Goal: Contribute content: Contribute content

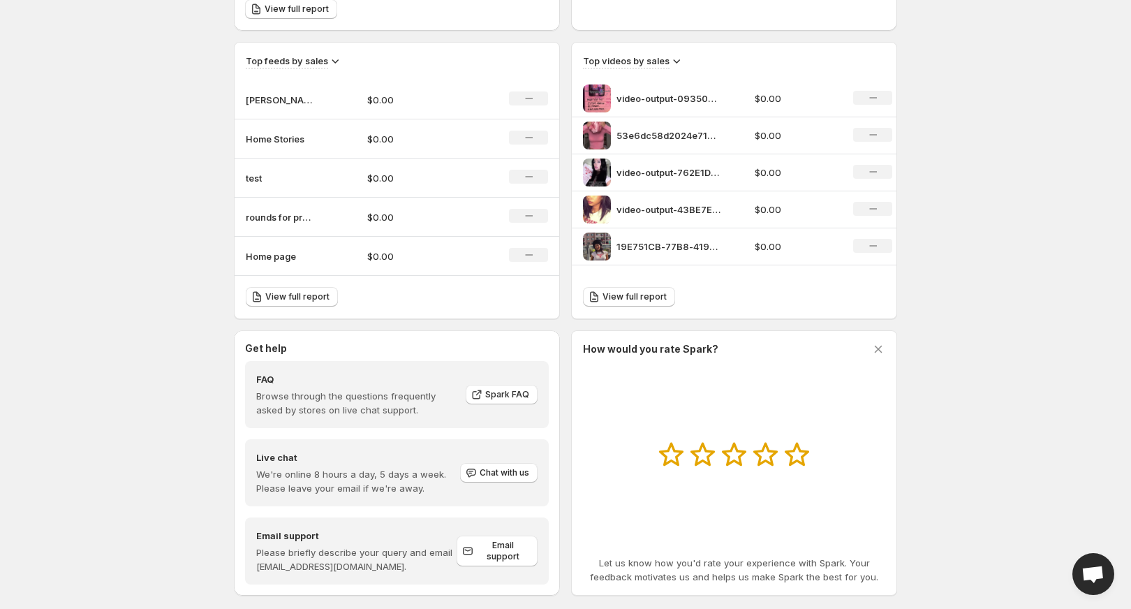
scroll to position [471, 0]
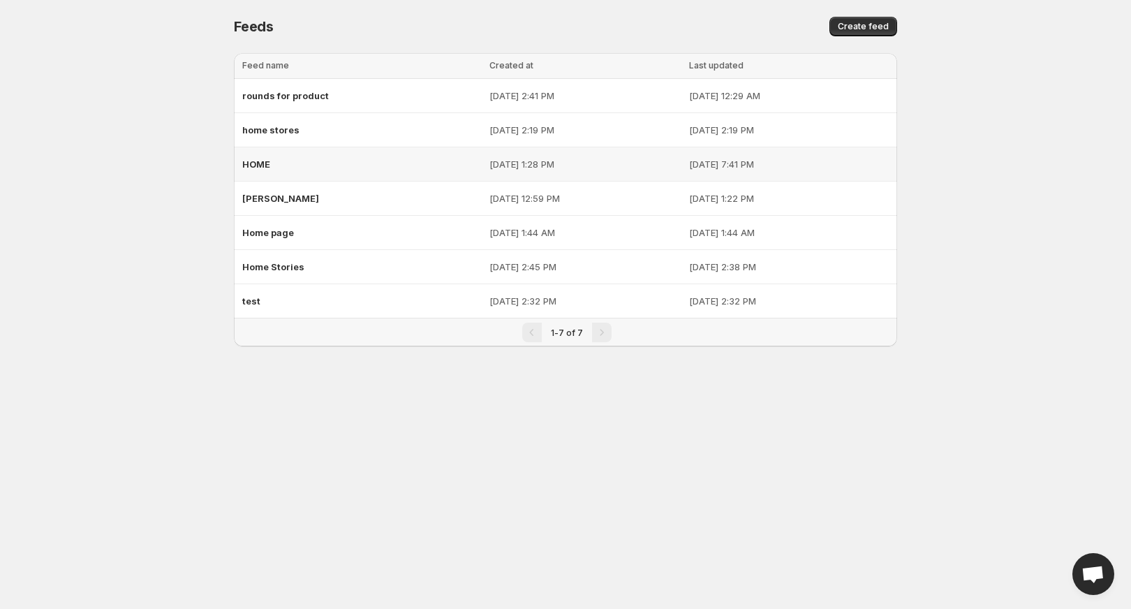
click at [264, 167] on span "HOME" at bounding box center [256, 163] width 28 height 11
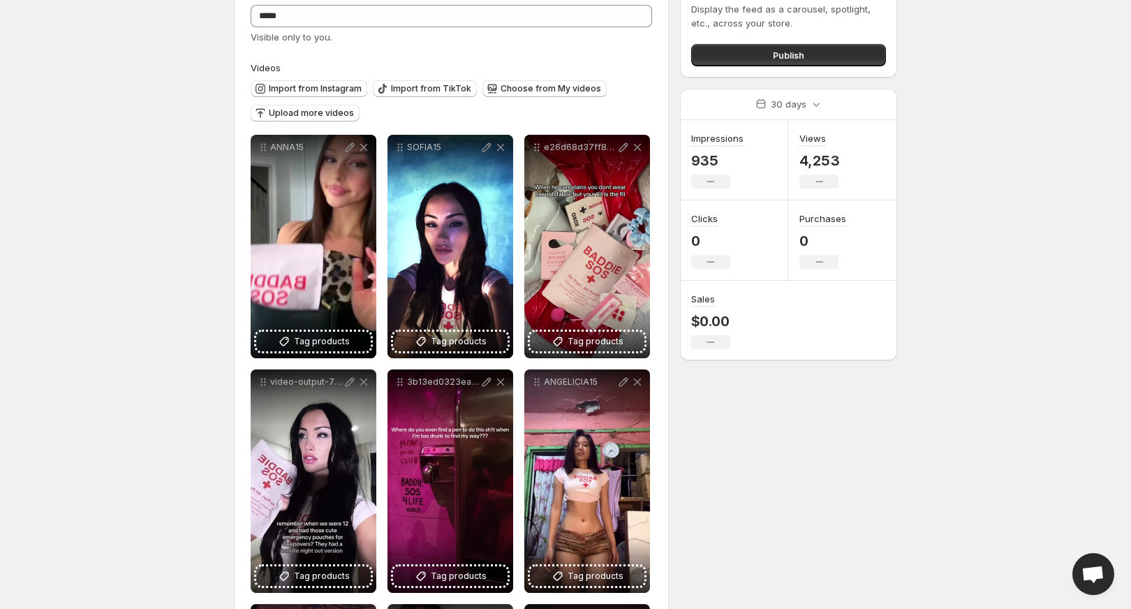
scroll to position [86, 0]
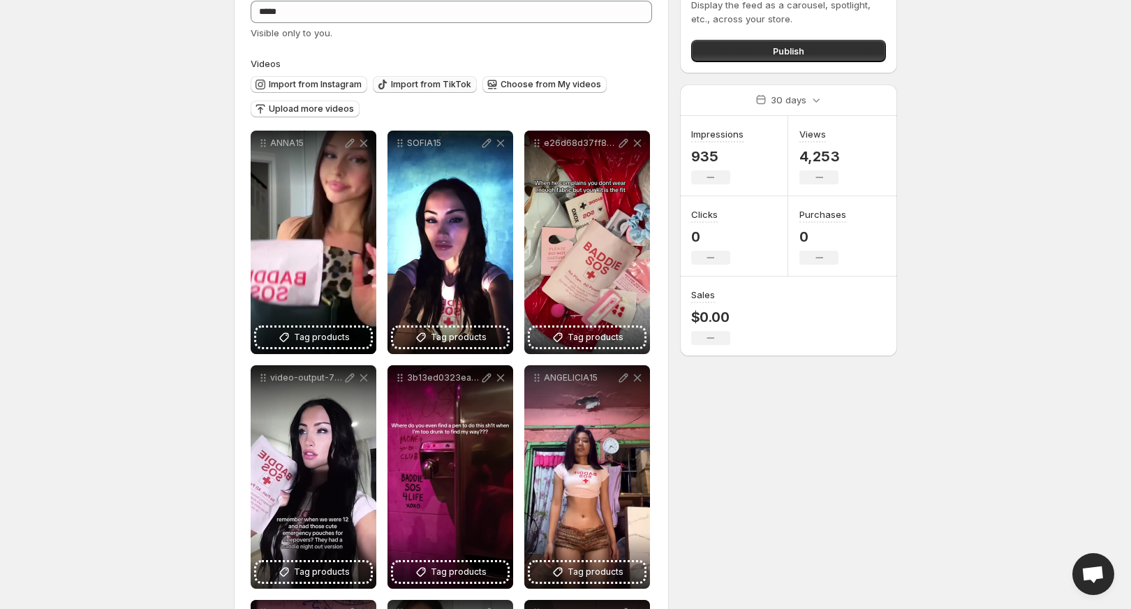
click at [399, 86] on span "Import from TikTok" at bounding box center [431, 84] width 80 height 11
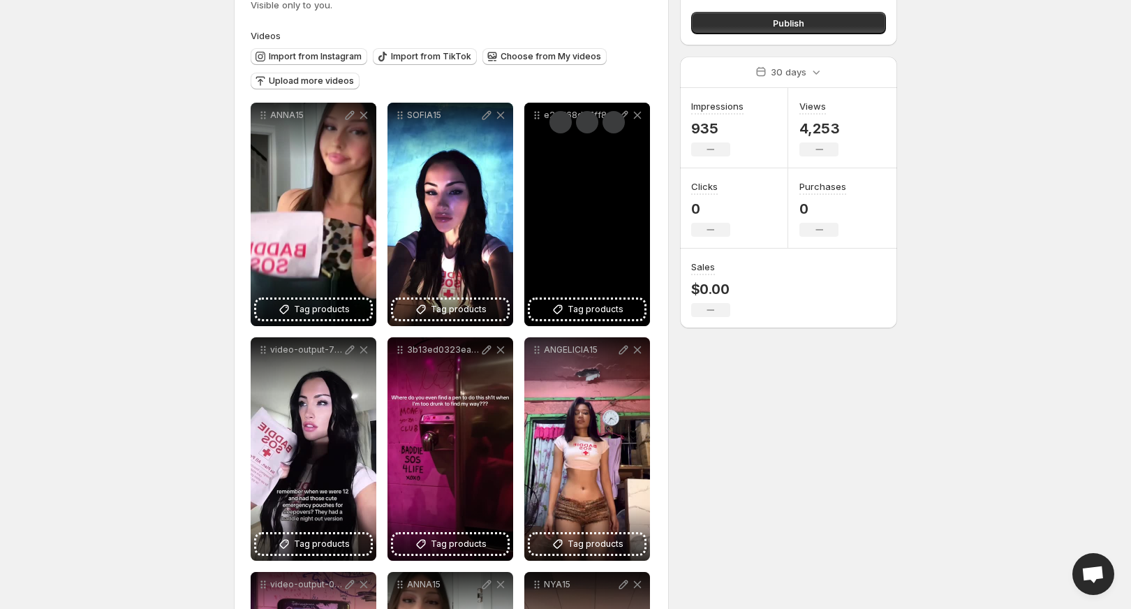
scroll to position [334, 0]
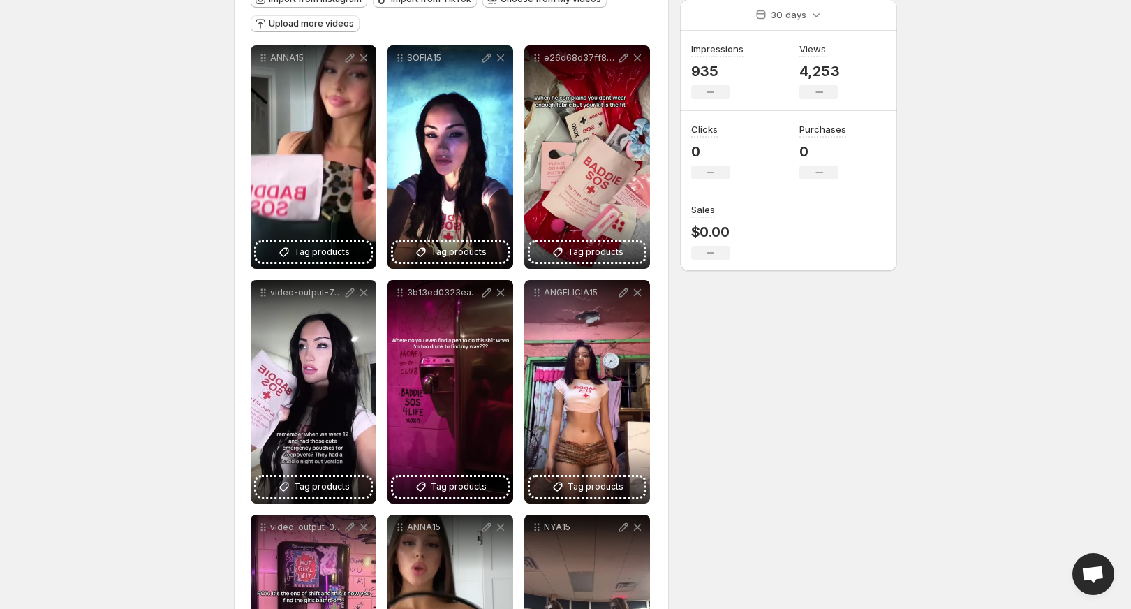
scroll to position [0, 0]
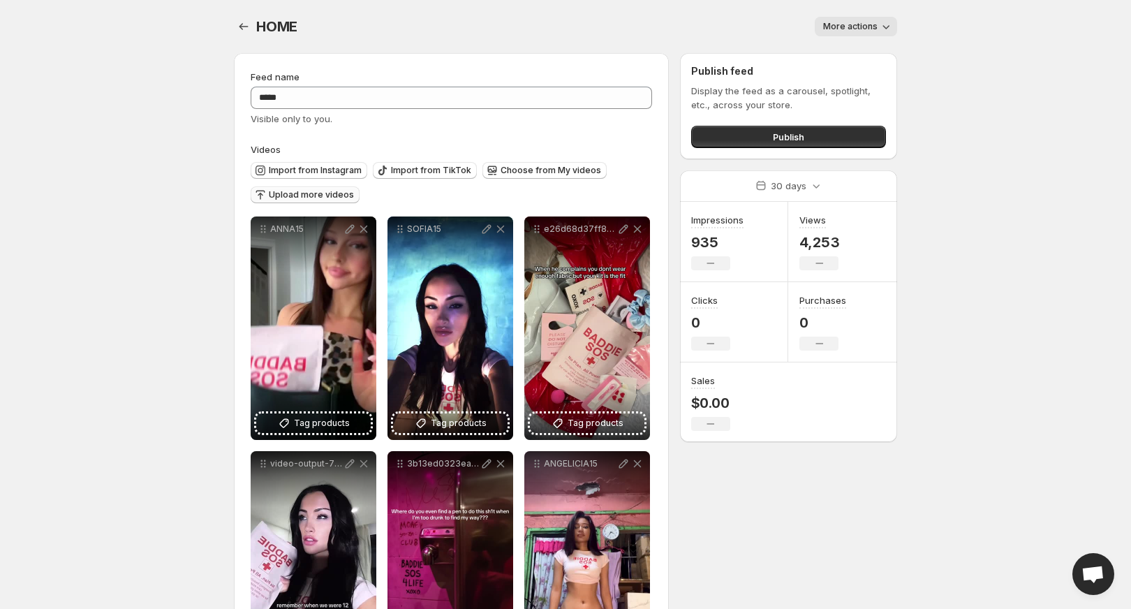
click at [331, 195] on span "Upload more videos" at bounding box center [311, 194] width 85 height 11
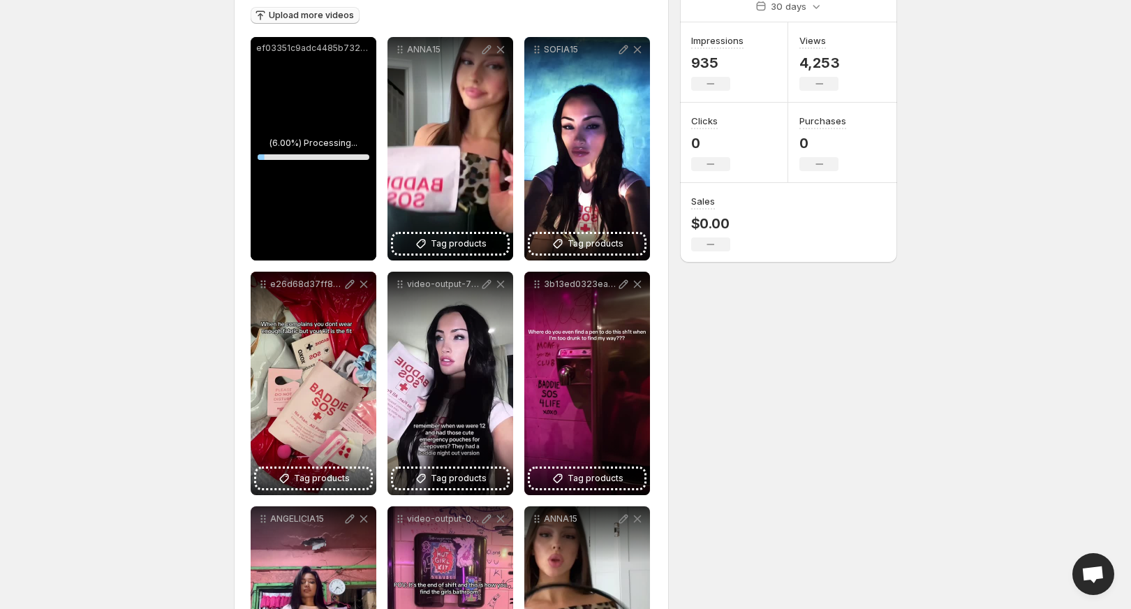
scroll to position [186, 0]
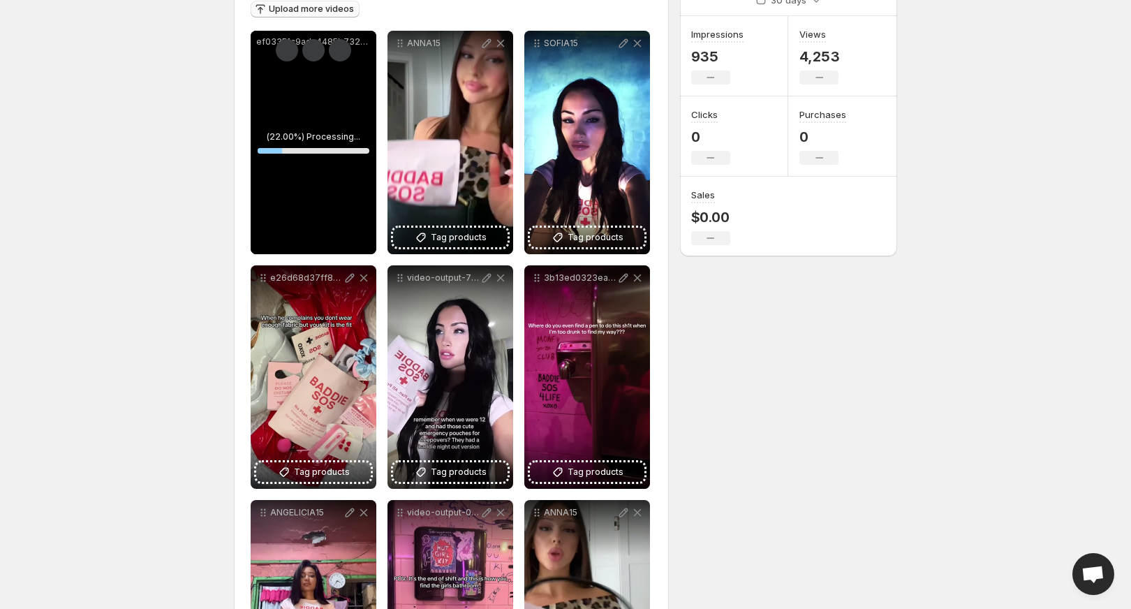
drag, startPoint x: 294, startPoint y: 147, endPoint x: 280, endPoint y: 167, distance: 25.2
click at [280, 167] on div "ef03351c9adc4485b732853742084167" at bounding box center [314, 142] width 126 height 223
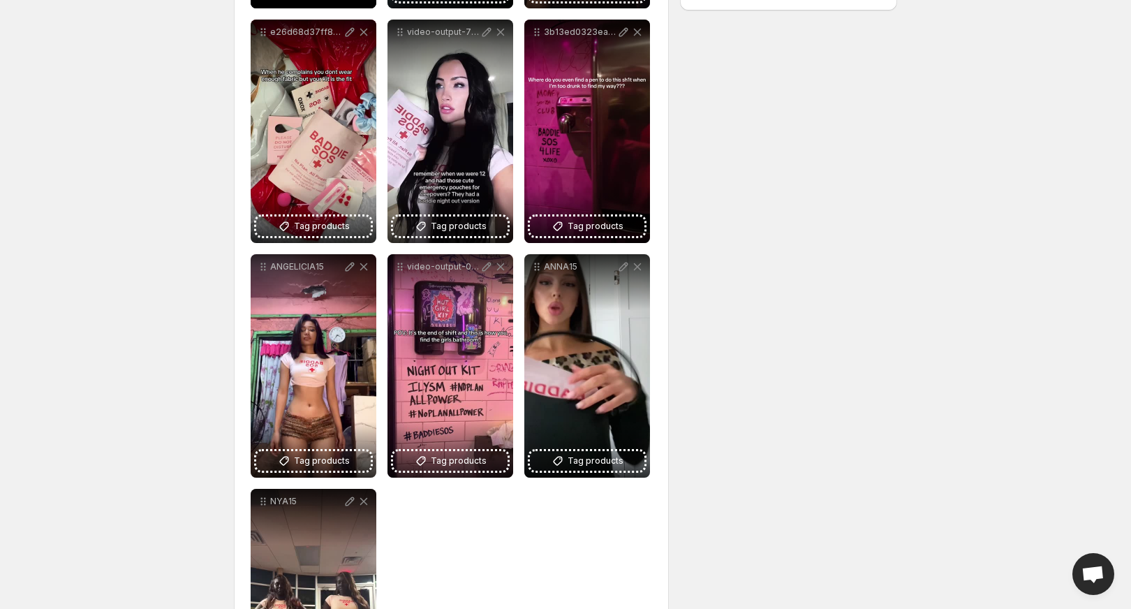
scroll to position [496, 0]
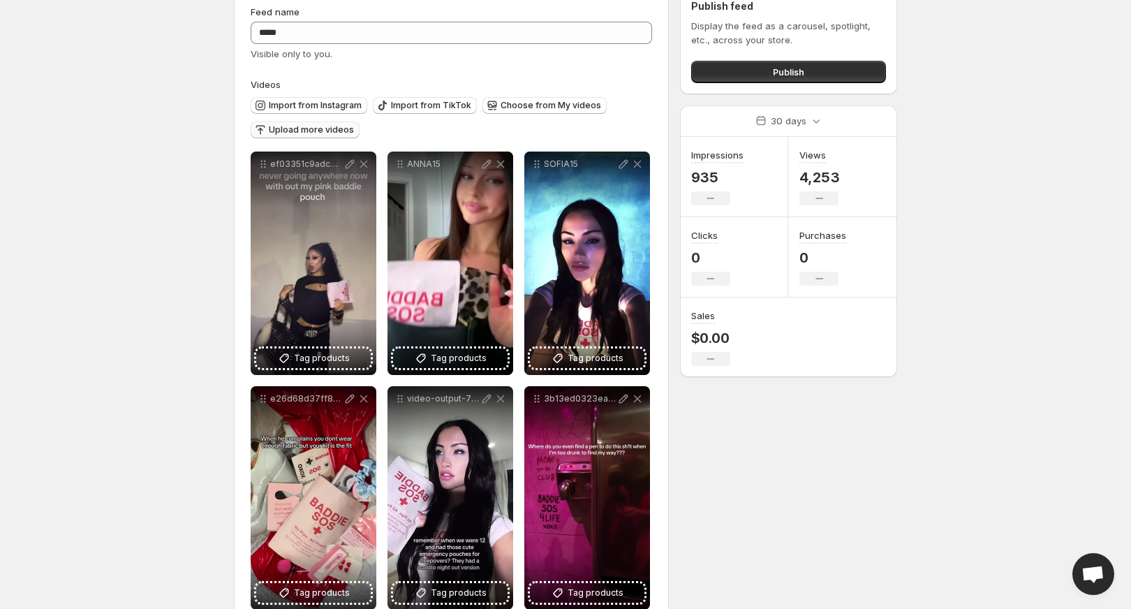
scroll to position [0, 0]
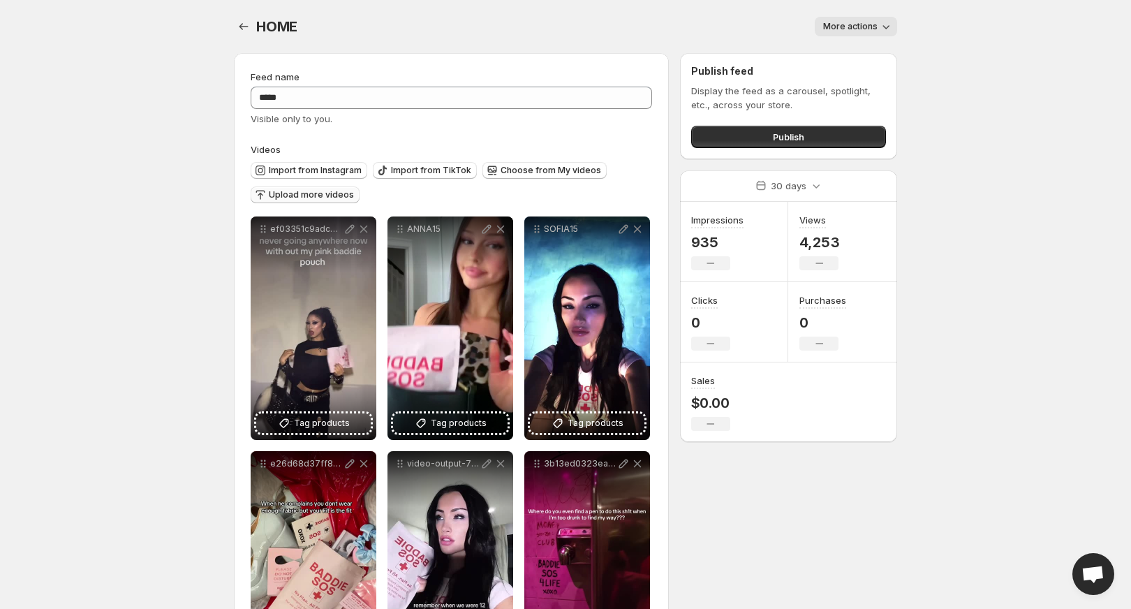
click at [299, 196] on span "Upload more videos" at bounding box center [311, 194] width 85 height 11
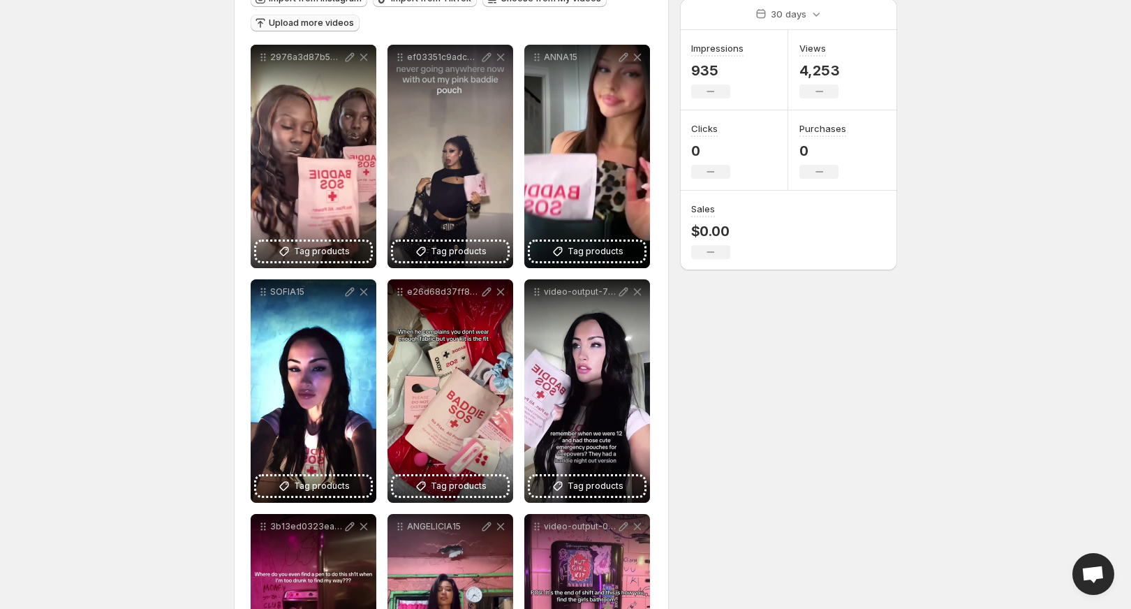
scroll to position [168, 0]
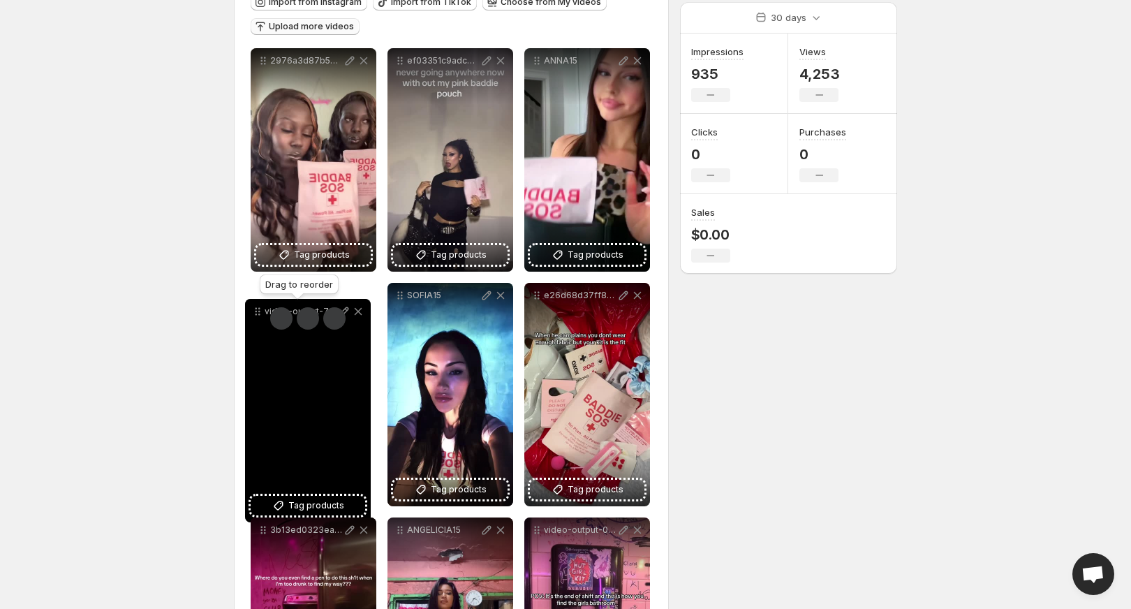
drag, startPoint x: 539, startPoint y: 294, endPoint x: 260, endPoint y: 311, distance: 279.6
click at [260, 311] on icon at bounding box center [258, 311] width 14 height 14
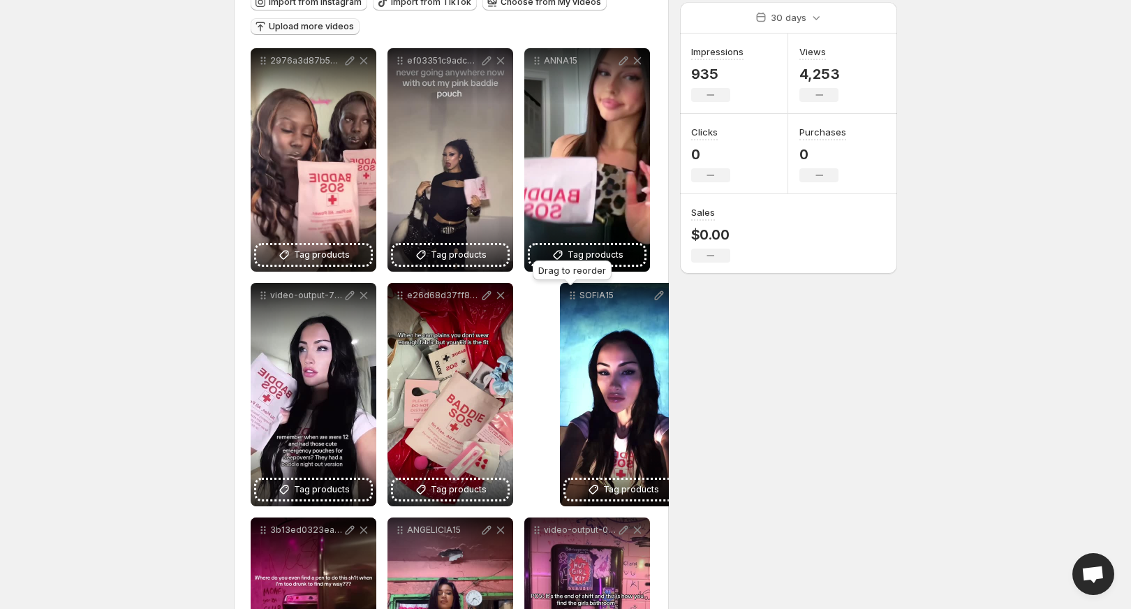
drag, startPoint x: 395, startPoint y: 297, endPoint x: 573, endPoint y: 297, distance: 178.0
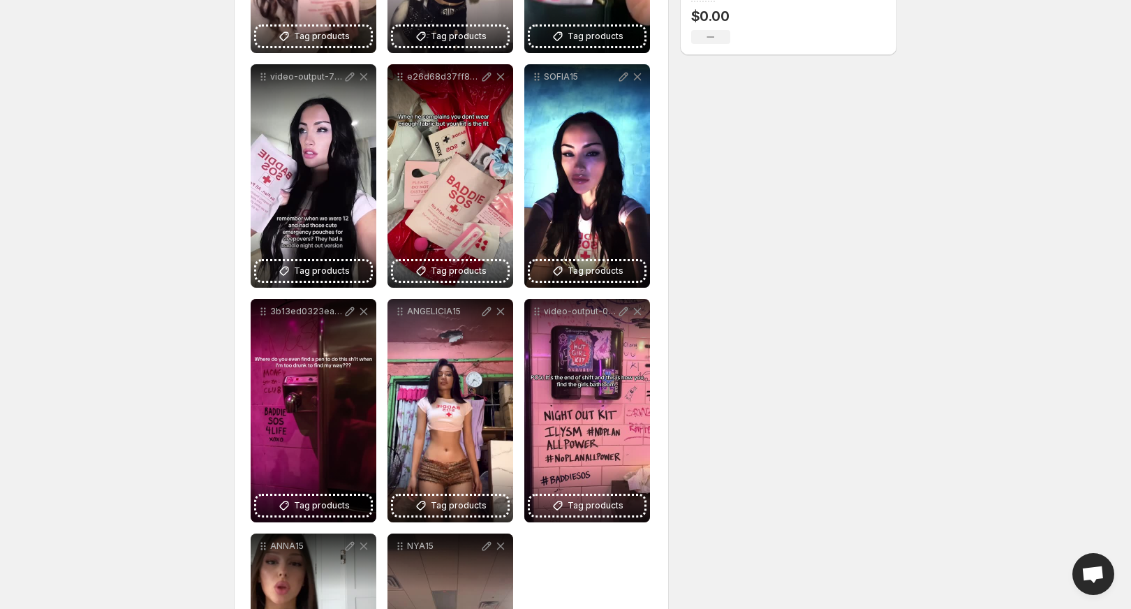
scroll to position [416, 0]
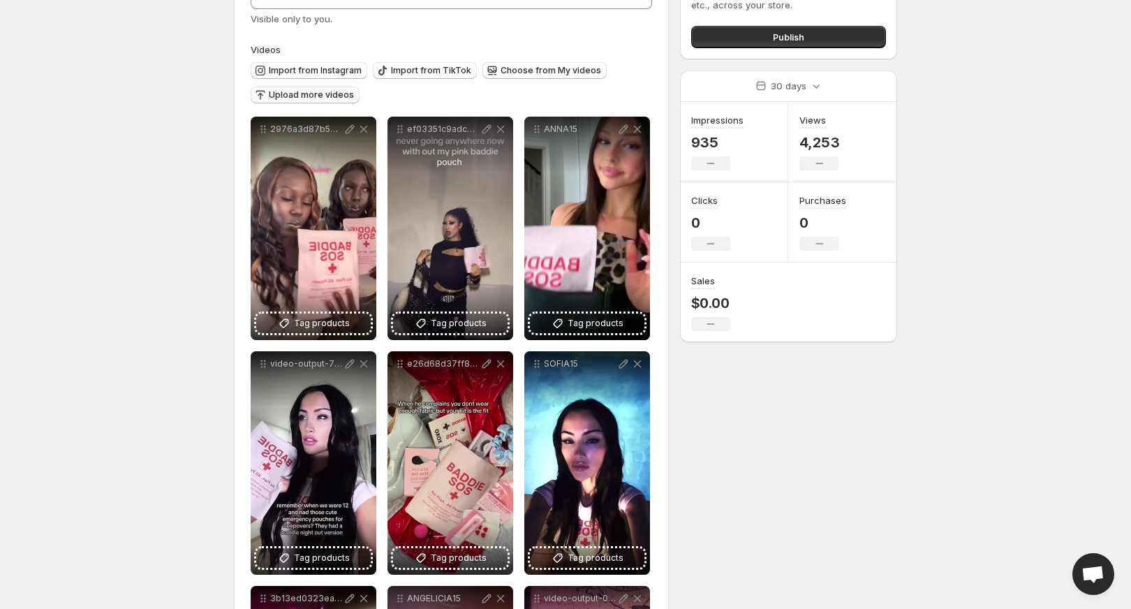
scroll to position [47, 0]
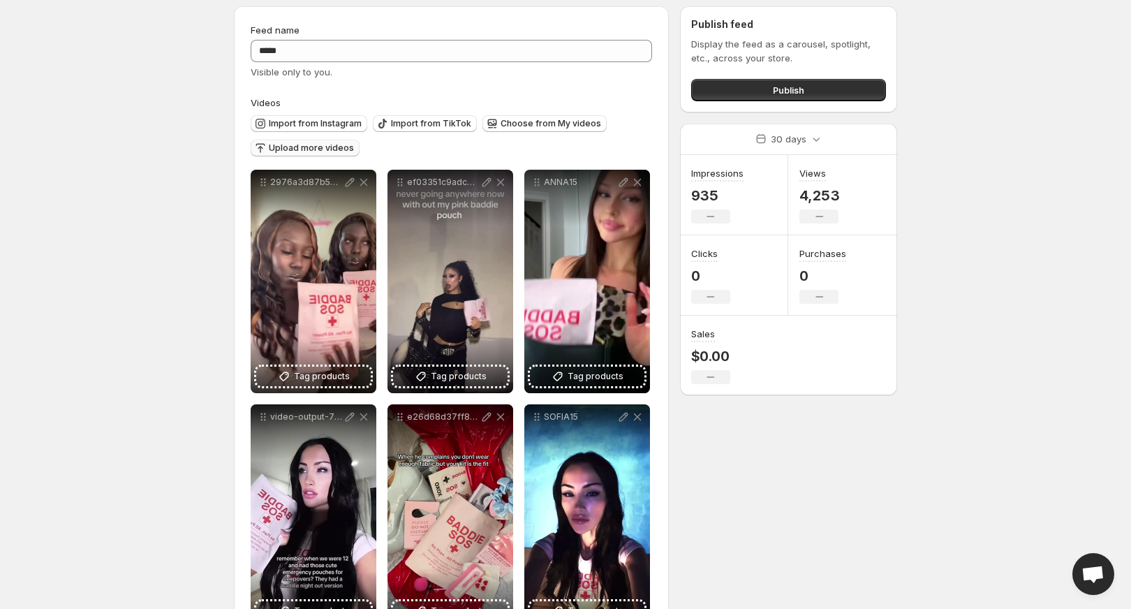
click at [321, 147] on span "Upload more videos" at bounding box center [311, 147] width 85 height 11
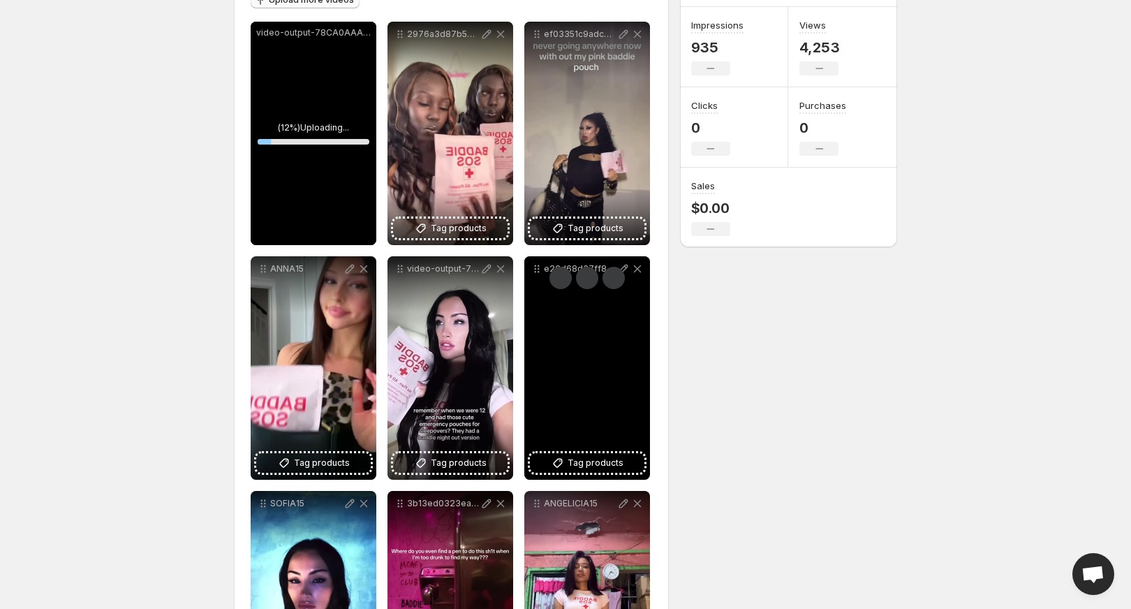
scroll to position [197, 0]
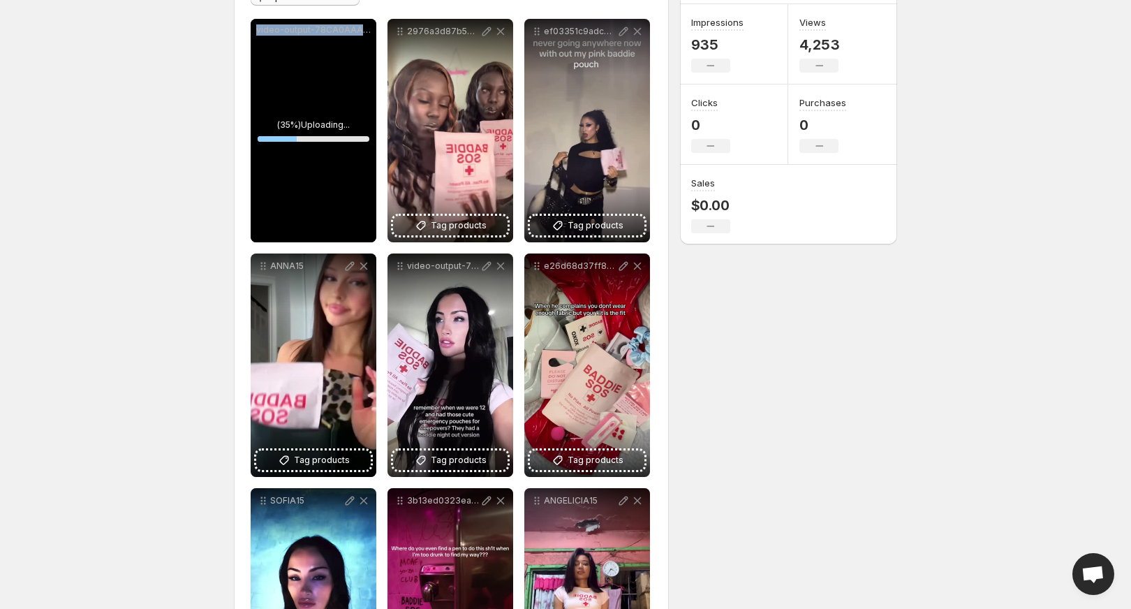
drag, startPoint x: 306, startPoint y: 181, endPoint x: 205, endPoint y: 225, distance: 110.1
click at [205, 225] on body "**********" at bounding box center [565, 107] width 1131 height 609
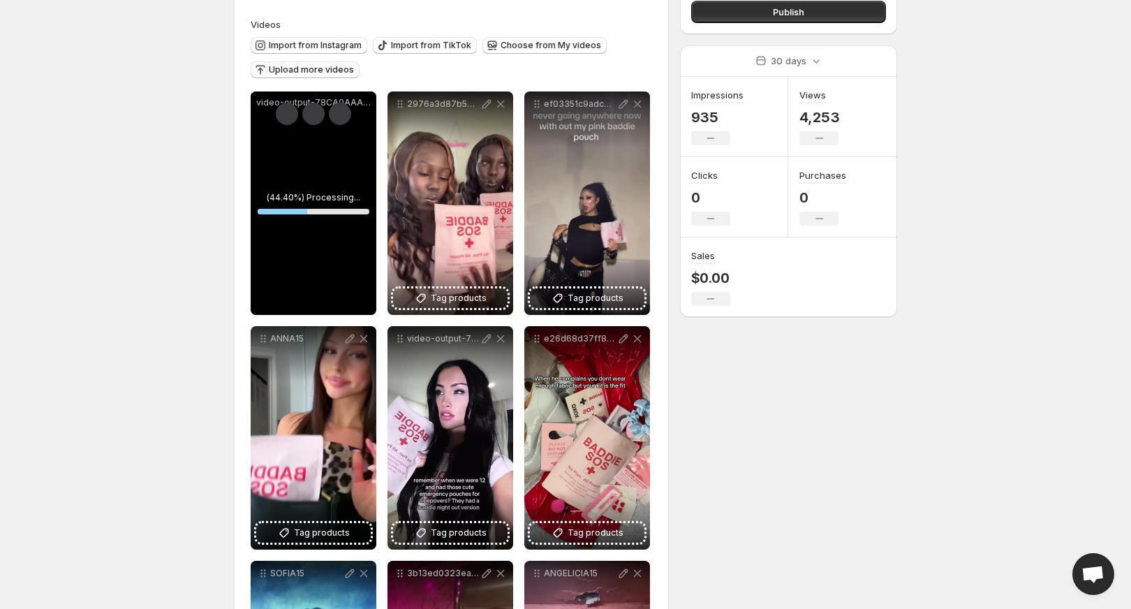
scroll to position [113, 0]
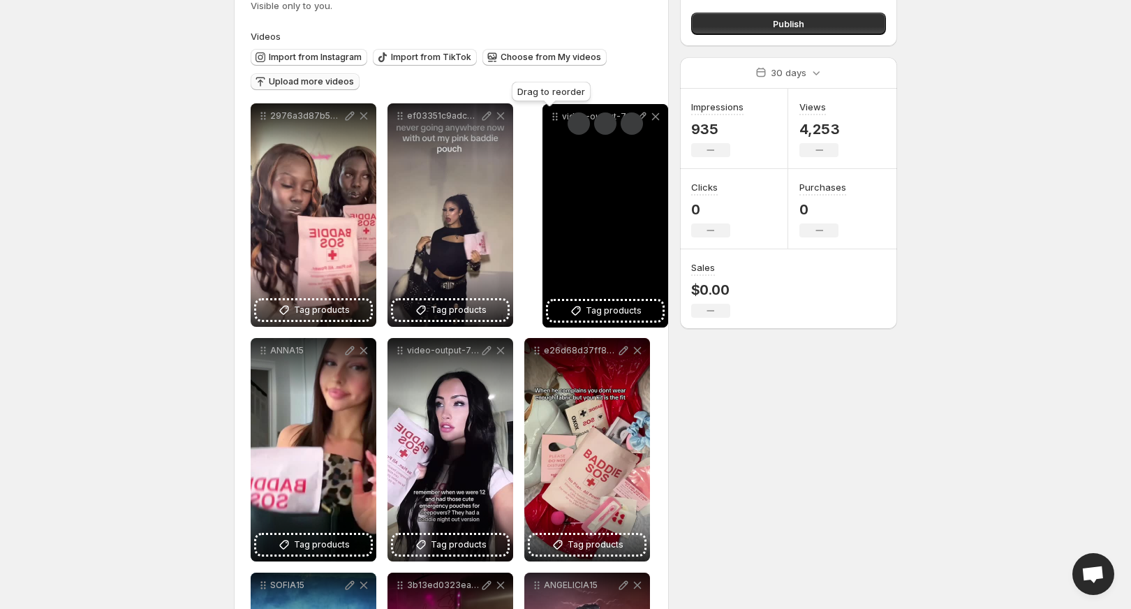
drag, startPoint x: 260, startPoint y: 113, endPoint x: 551, endPoint y: 114, distance: 291.7
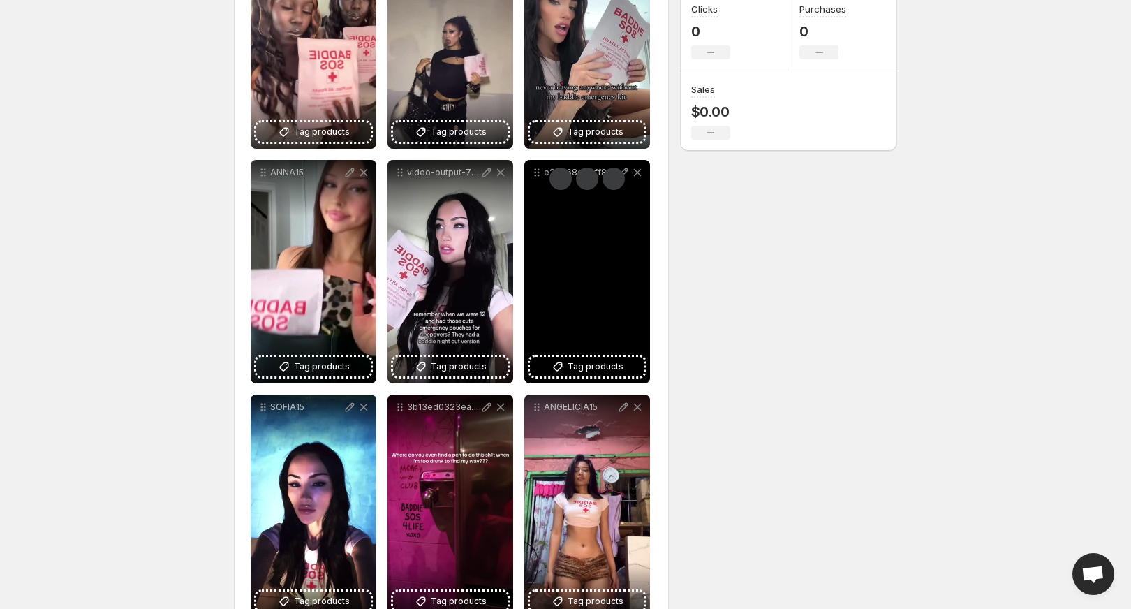
scroll to position [318, 0]
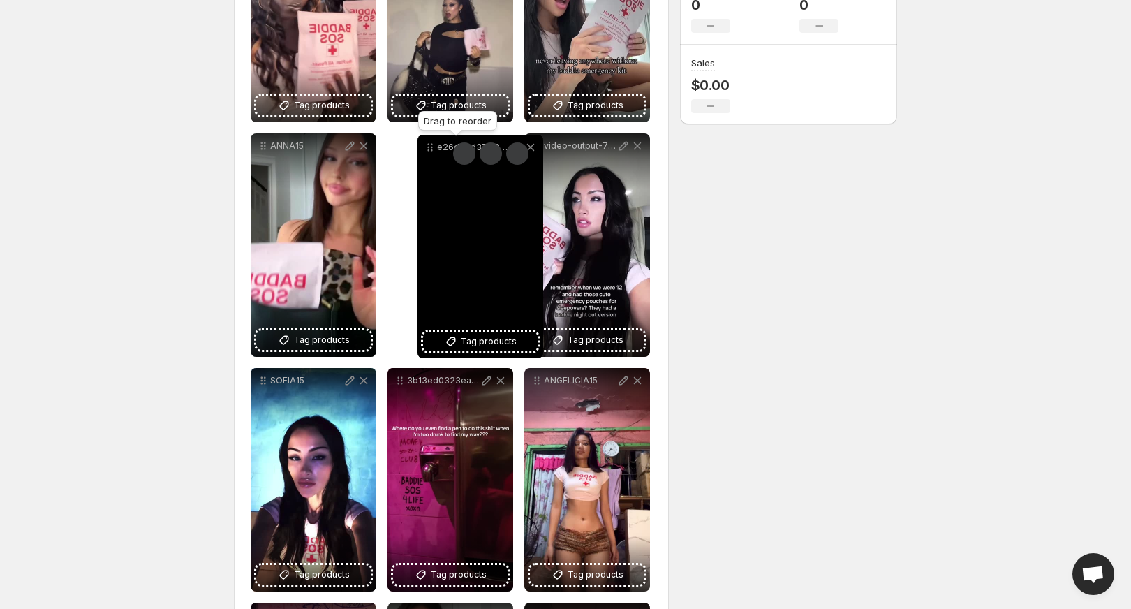
drag, startPoint x: 535, startPoint y: 147, endPoint x: 419, endPoint y: 150, distance: 116.6
click at [423, 150] on icon at bounding box center [430, 147] width 14 height 14
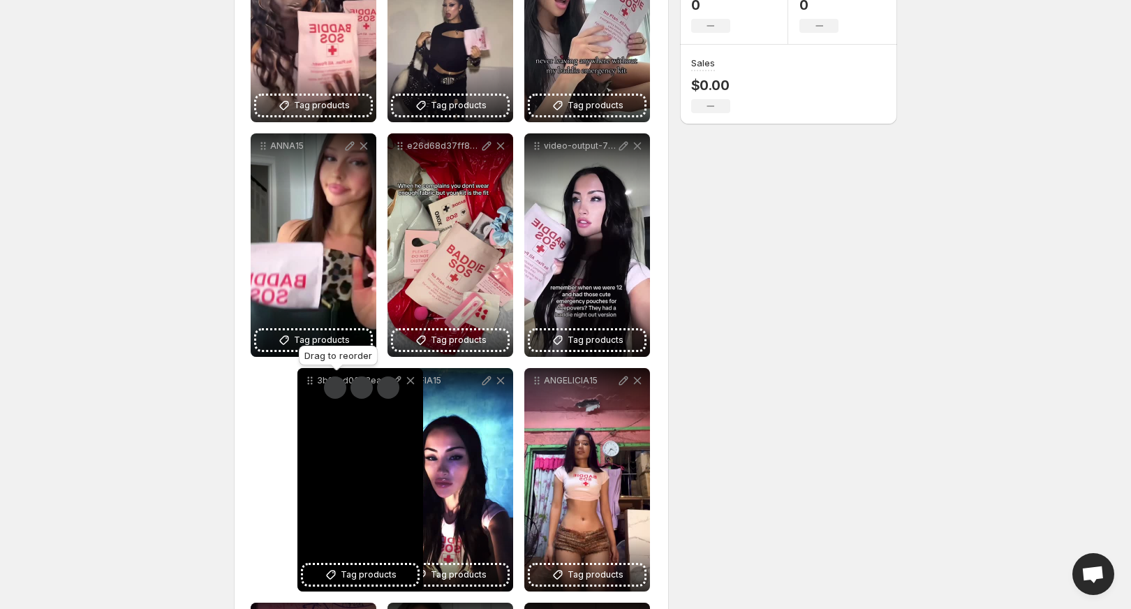
drag, startPoint x: 400, startPoint y: 380, endPoint x: 302, endPoint y: 382, distance: 97.7
click at [303, 382] on icon at bounding box center [310, 380] width 14 height 14
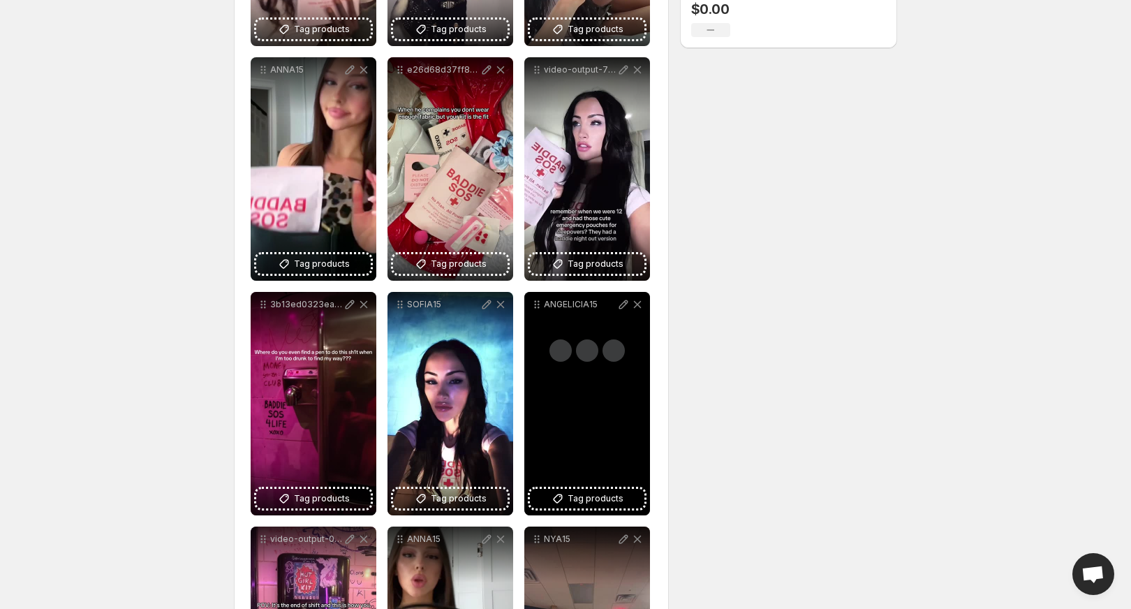
scroll to position [428, 0]
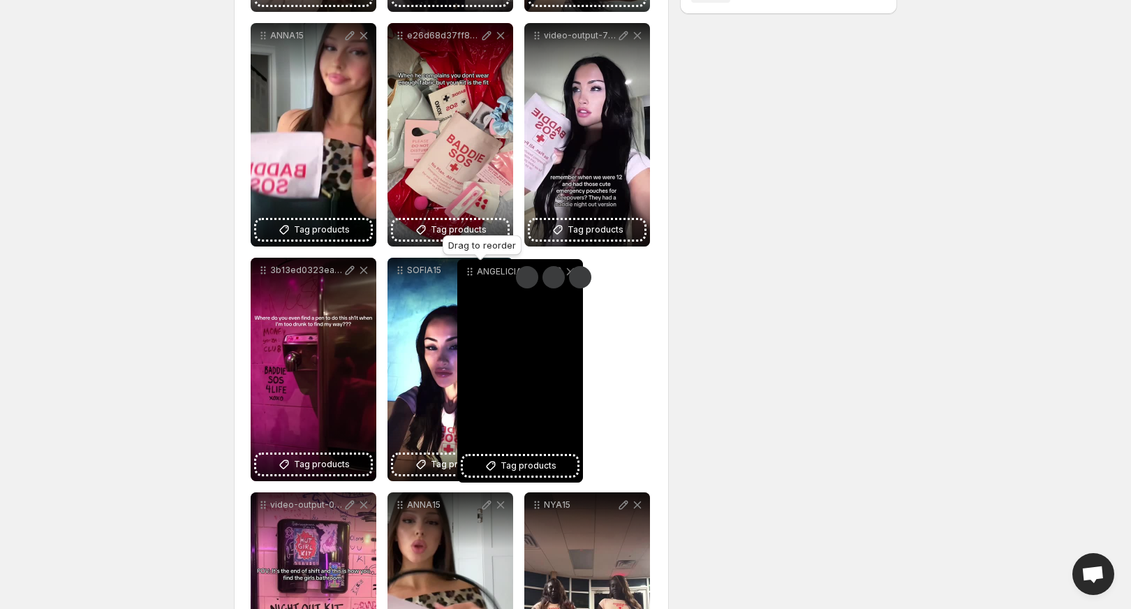
drag, startPoint x: 537, startPoint y: 271, endPoint x: 470, endPoint y: 271, distance: 67.0
click at [470, 271] on icon at bounding box center [470, 271] width 14 height 14
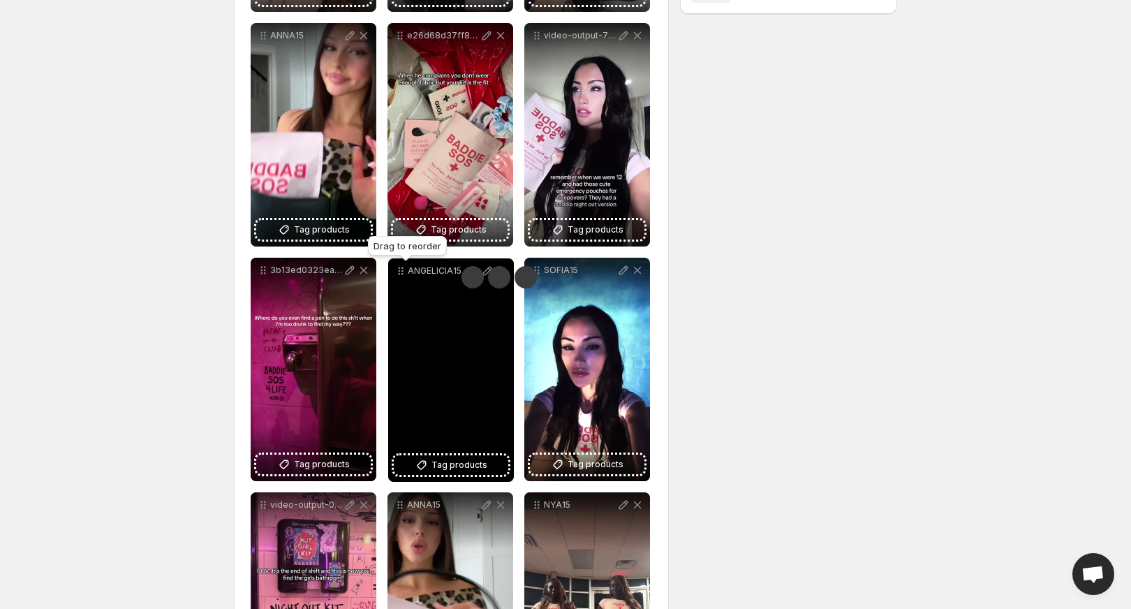
drag, startPoint x: 539, startPoint y: 274, endPoint x: 394, endPoint y: 274, distance: 144.5
click at [394, 274] on icon at bounding box center [401, 271] width 14 height 14
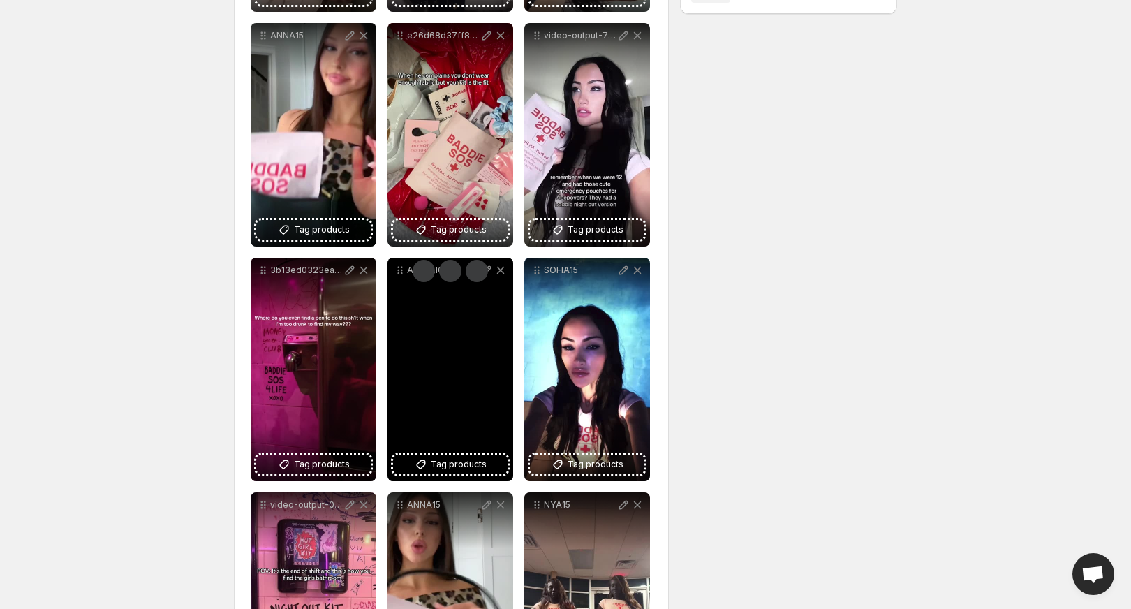
scroll to position [568, 0]
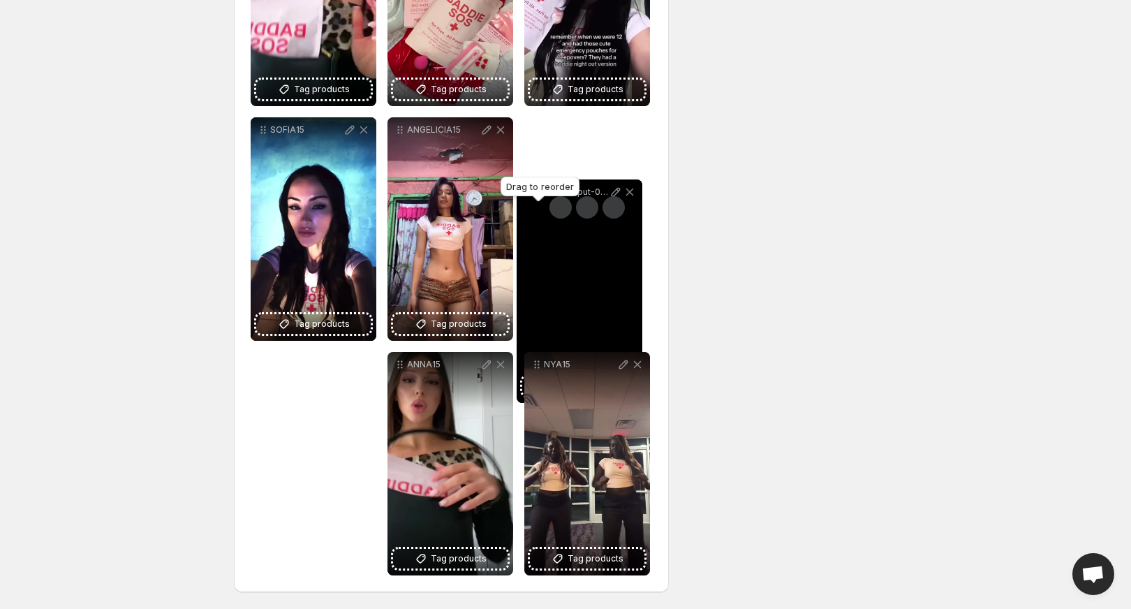
drag, startPoint x: 263, startPoint y: 362, endPoint x: 534, endPoint y: 133, distance: 355.0
click at [533, 185] on icon at bounding box center [529, 192] width 14 height 14
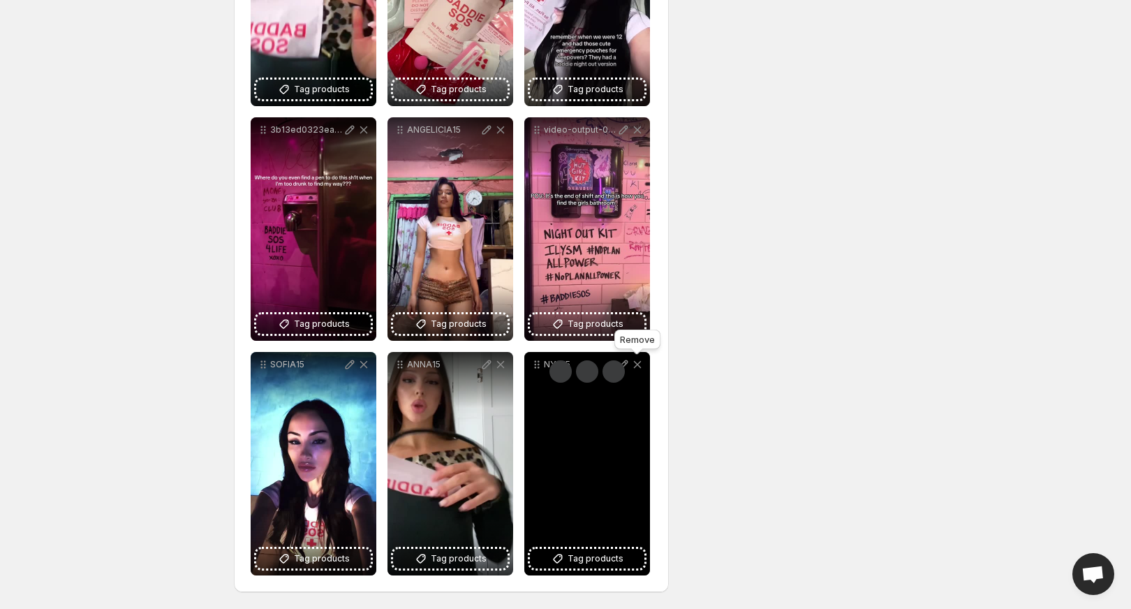
click at [640, 368] on icon at bounding box center [637, 364] width 14 height 14
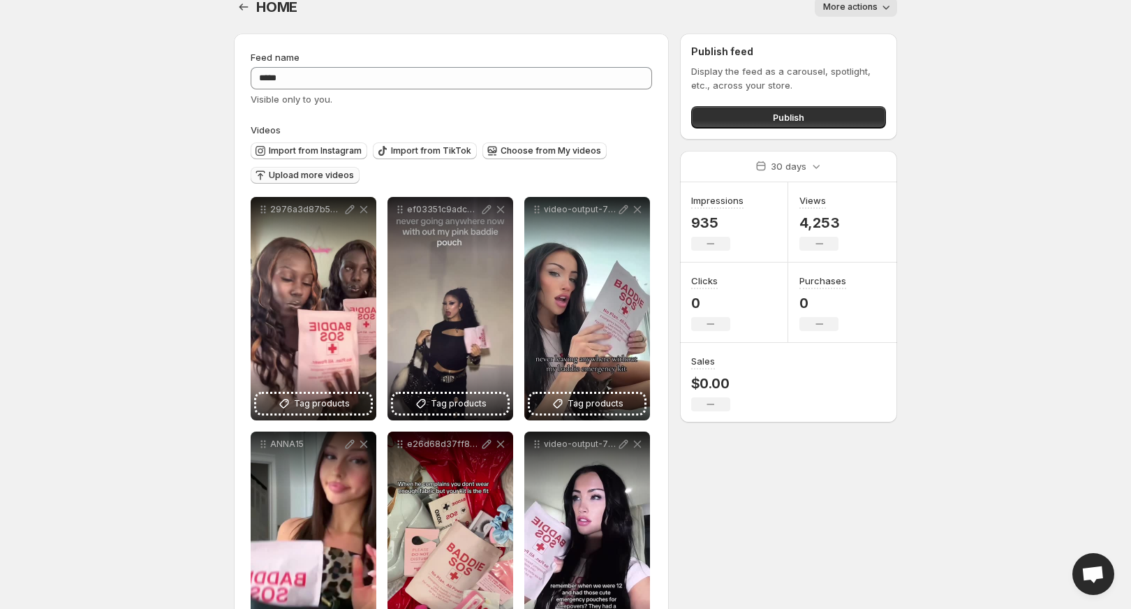
scroll to position [0, 0]
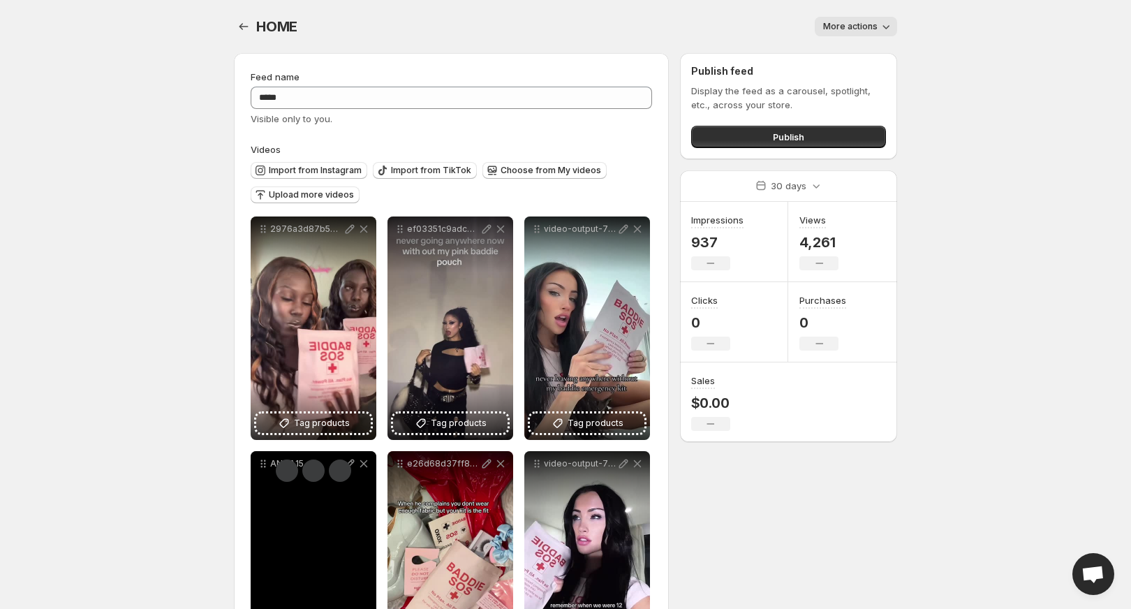
scroll to position [51, 0]
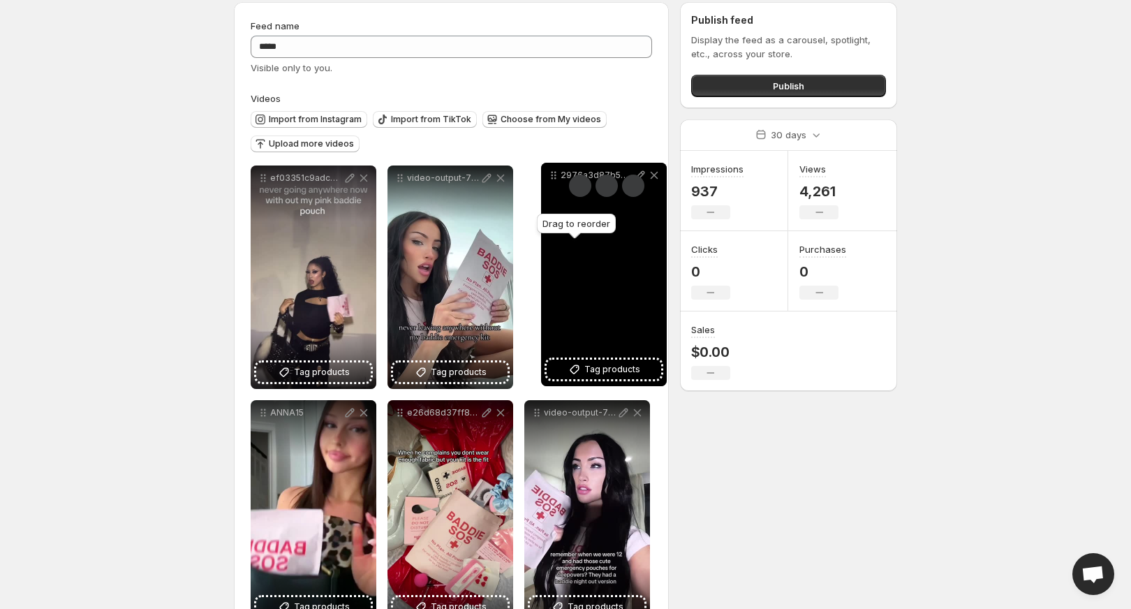
drag, startPoint x: 263, startPoint y: 179, endPoint x: 551, endPoint y: 174, distance: 288.3
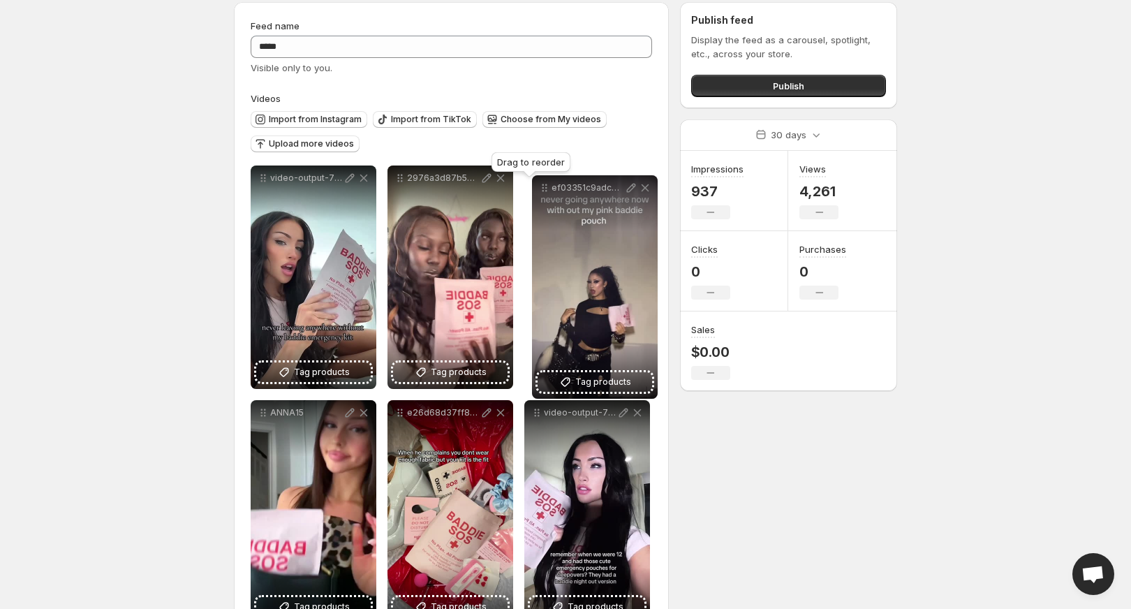
drag, startPoint x: 264, startPoint y: 177, endPoint x: 543, endPoint y: 184, distance: 279.3
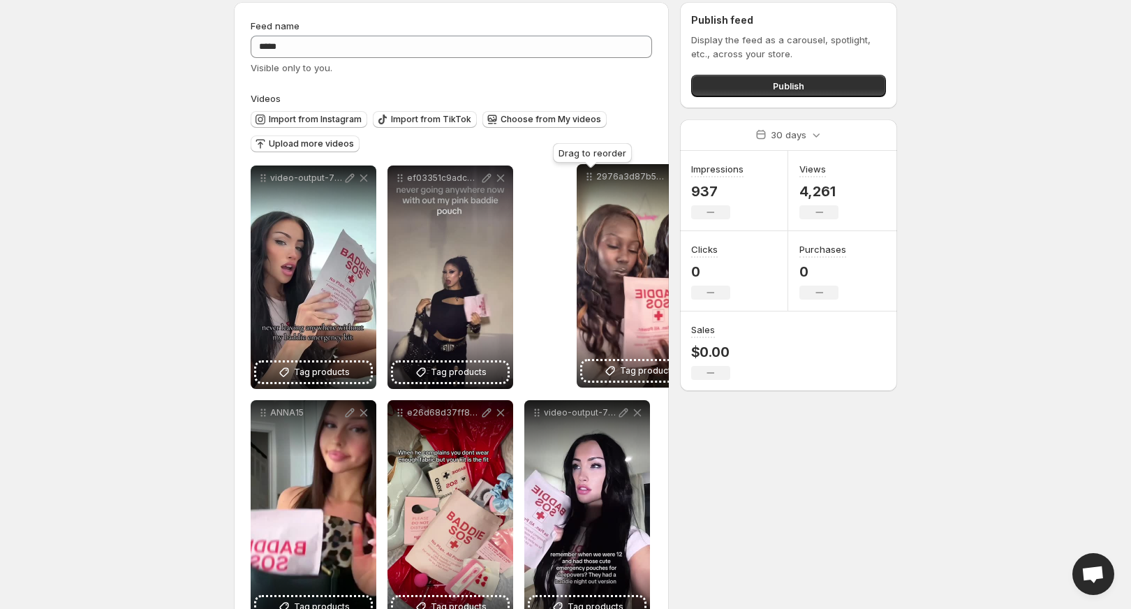
drag, startPoint x: 401, startPoint y: 179, endPoint x: 587, endPoint y: 176, distance: 185.7
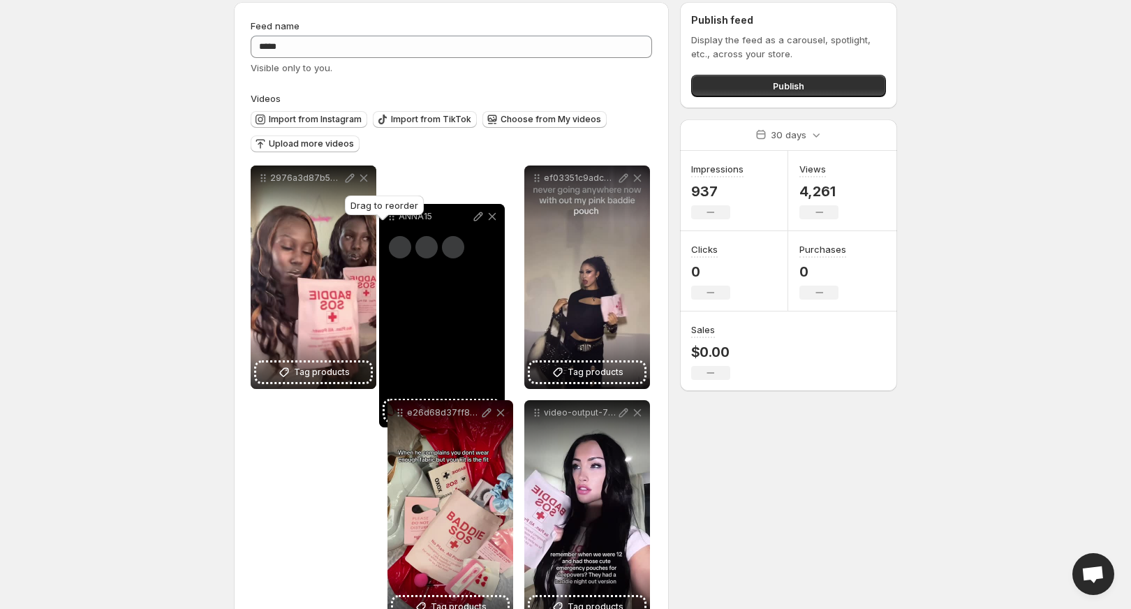
drag, startPoint x: 257, startPoint y: 414, endPoint x: 394, endPoint y: 203, distance: 251.3
click at [394, 203] on body "**********" at bounding box center [565, 253] width 1131 height 609
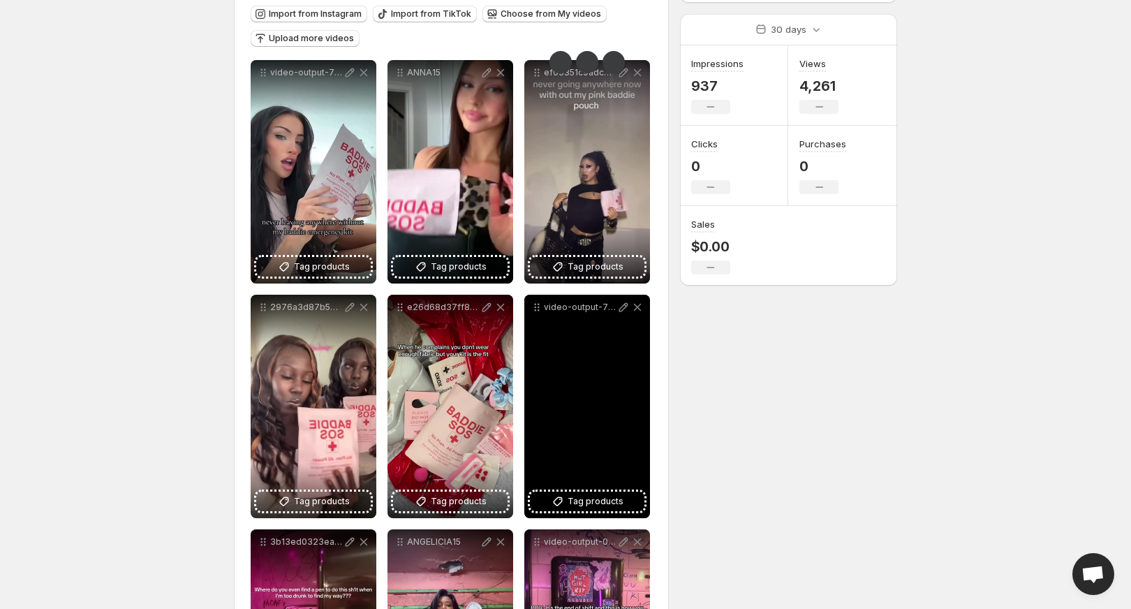
scroll to position [53, 0]
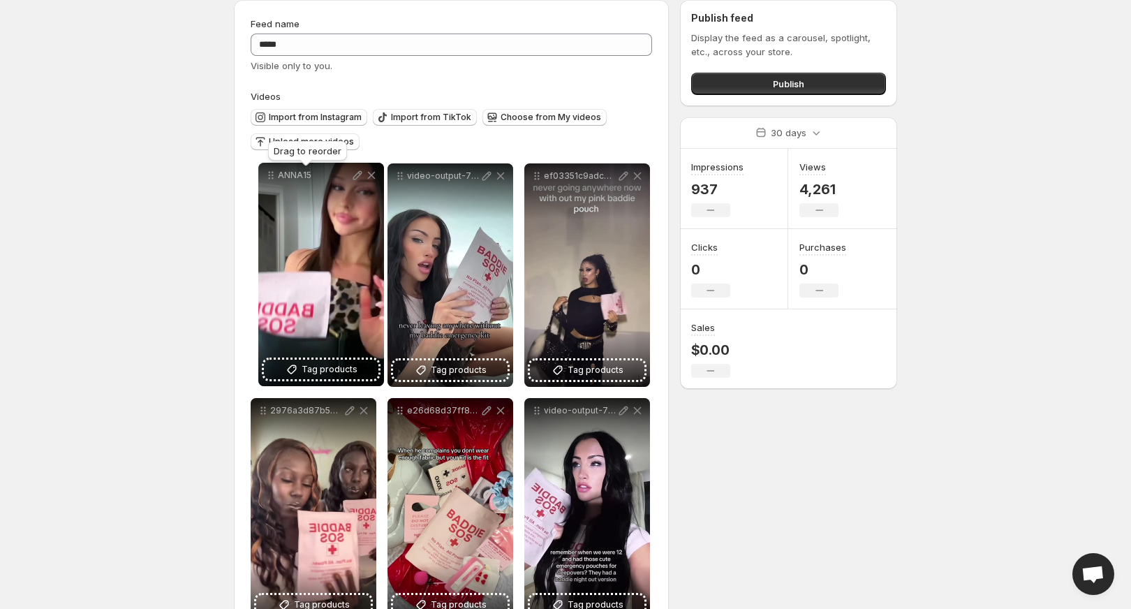
drag, startPoint x: 401, startPoint y: 172, endPoint x: 267, endPoint y: 171, distance: 134.0
click at [271, 172] on icon at bounding box center [272, 173] width 2 height 2
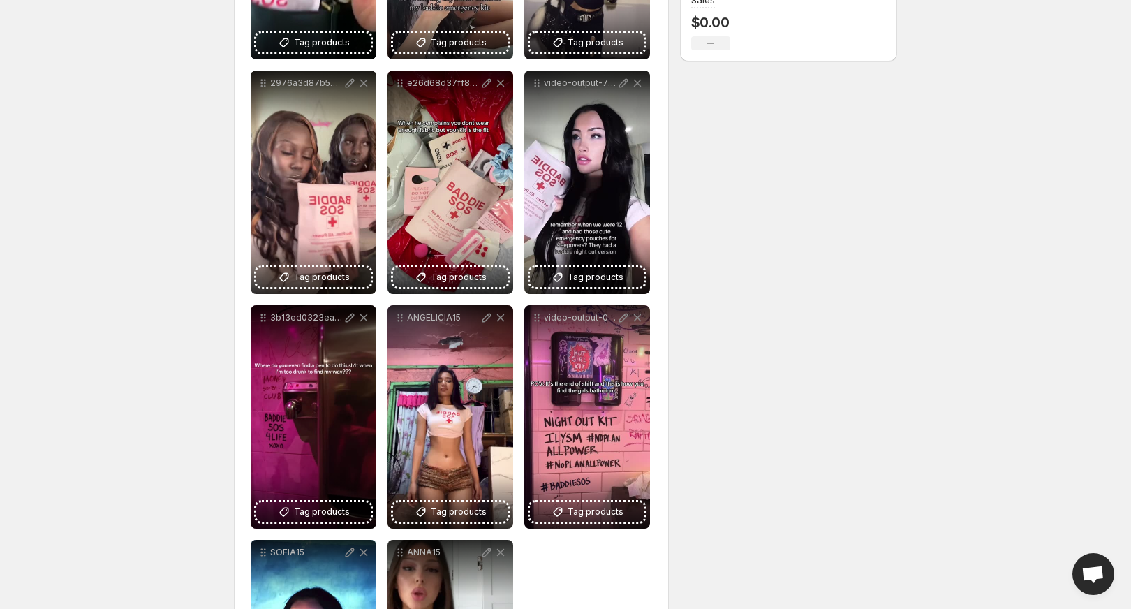
scroll to position [381, 0]
drag, startPoint x: 288, startPoint y: 311, endPoint x: 255, endPoint y: 306, distance: 32.5
click at [255, 306] on div "3b13ed0323ea42d0bc18cb29dd2cc4e5 2" at bounding box center [314, 316] width 126 height 25
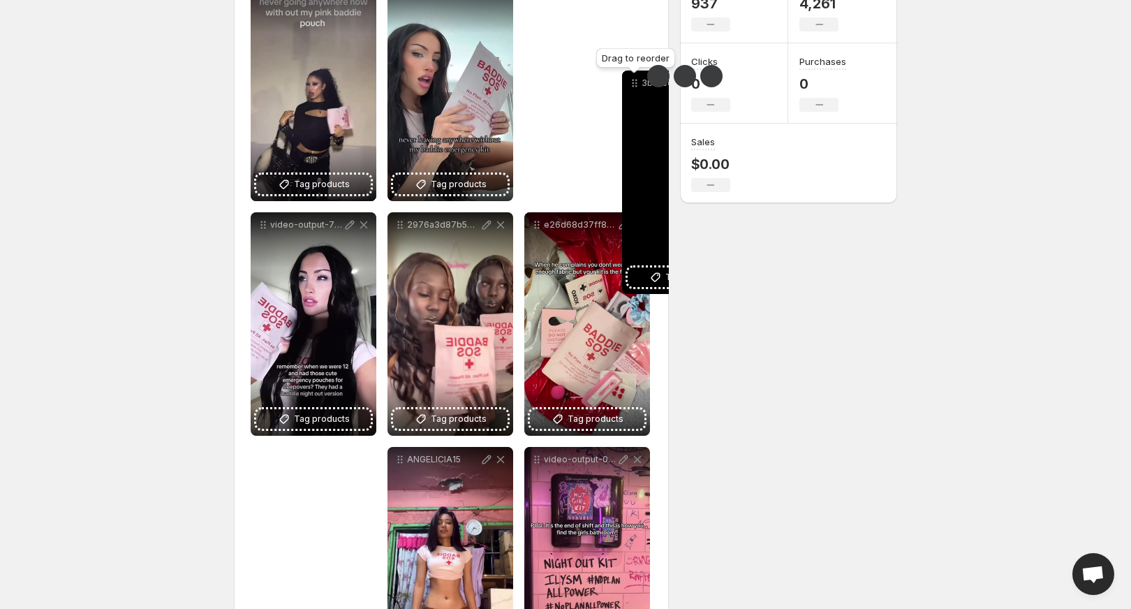
scroll to position [209, 0]
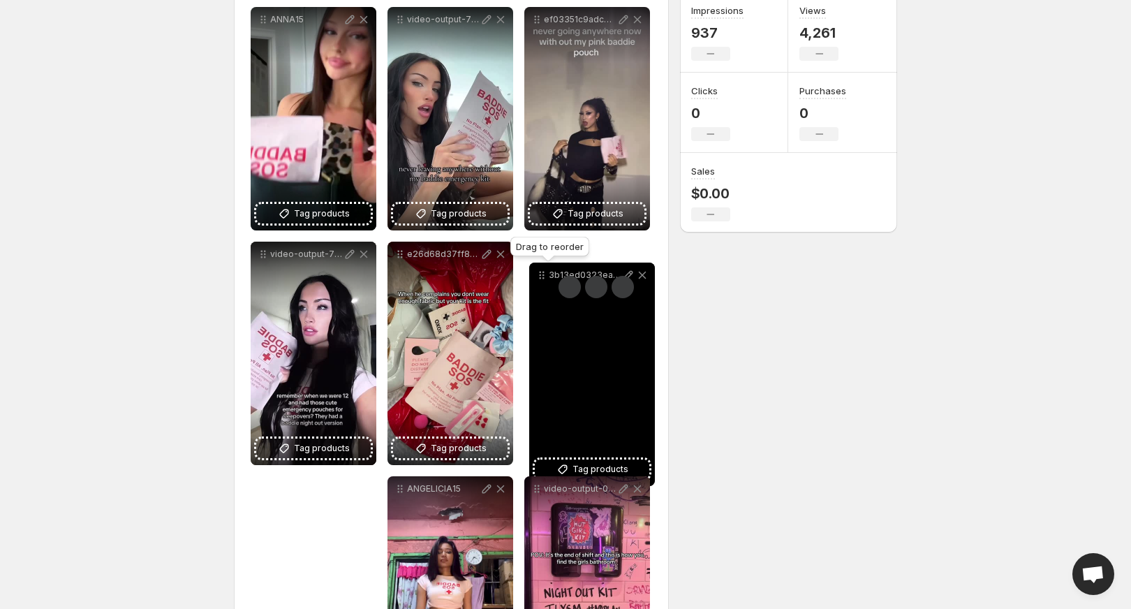
drag, startPoint x: 258, startPoint y: 315, endPoint x: 530, endPoint y: 263, distance: 277.0
click at [530, 263] on body "**********" at bounding box center [565, 95] width 1131 height 609
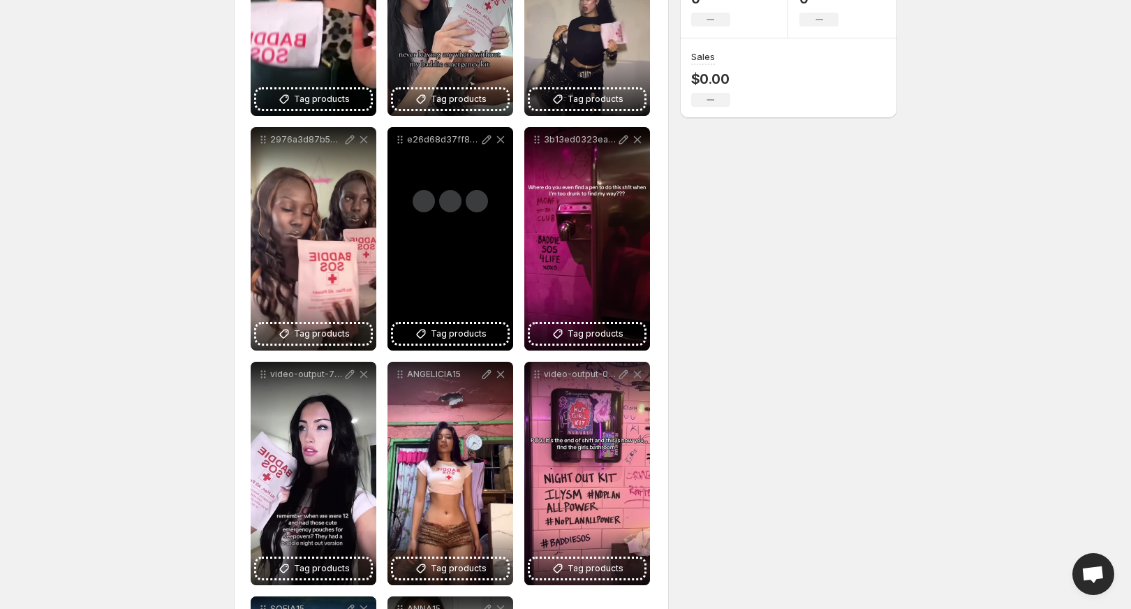
scroll to position [375, 0]
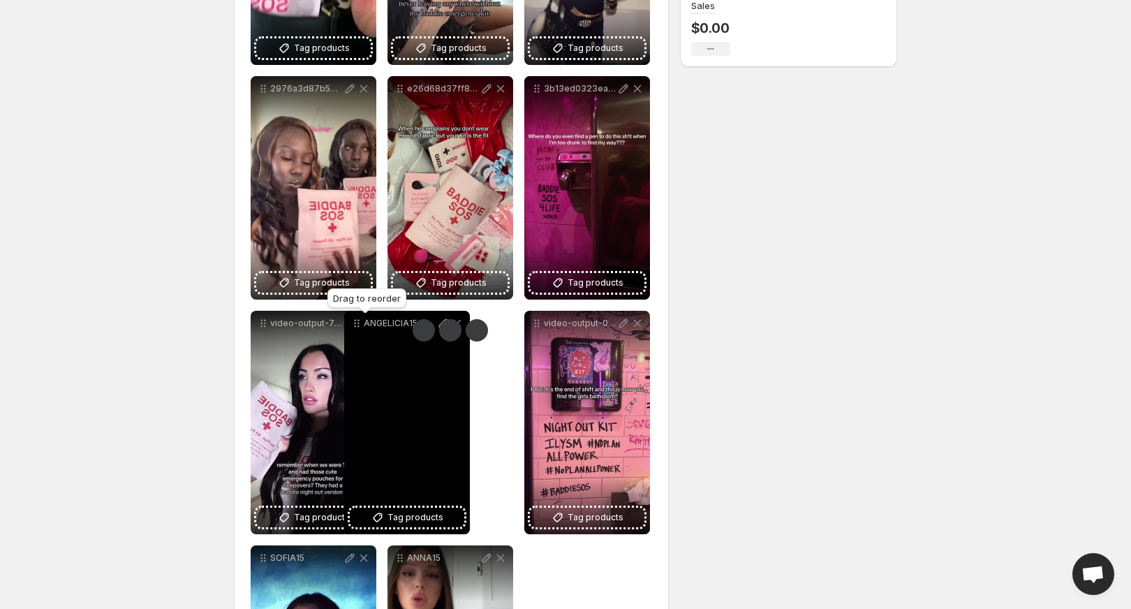
drag, startPoint x: 401, startPoint y: 321, endPoint x: 302, endPoint y: 322, distance: 99.1
click at [350, 321] on icon at bounding box center [357, 323] width 14 height 14
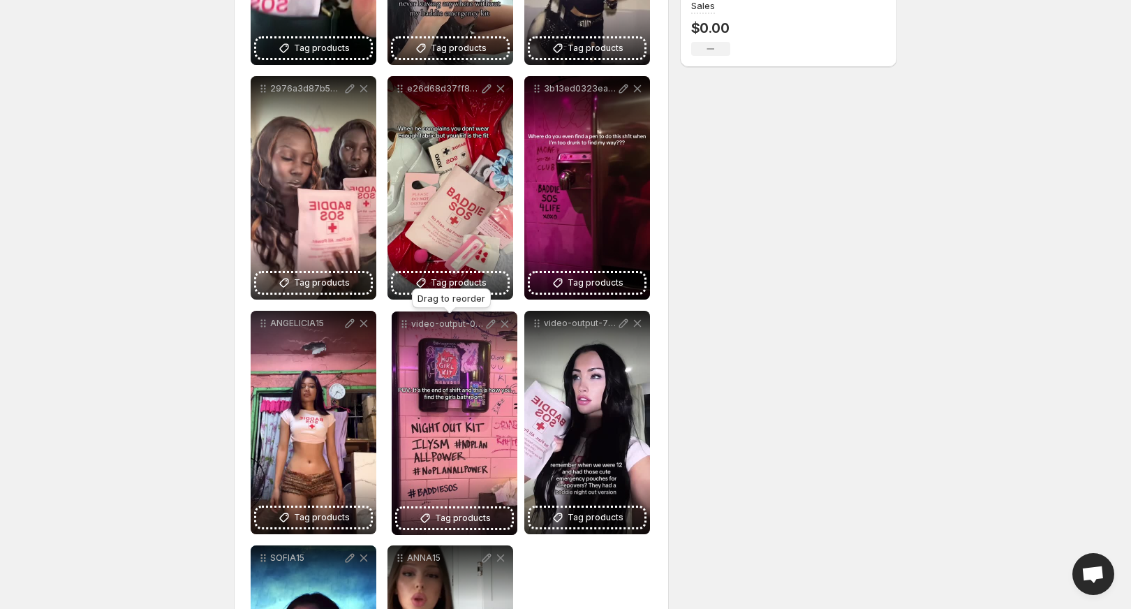
drag, startPoint x: 542, startPoint y: 329, endPoint x: 404, endPoint y: 331, distance: 138.2
click at [404, 331] on icon at bounding box center [404, 324] width 14 height 14
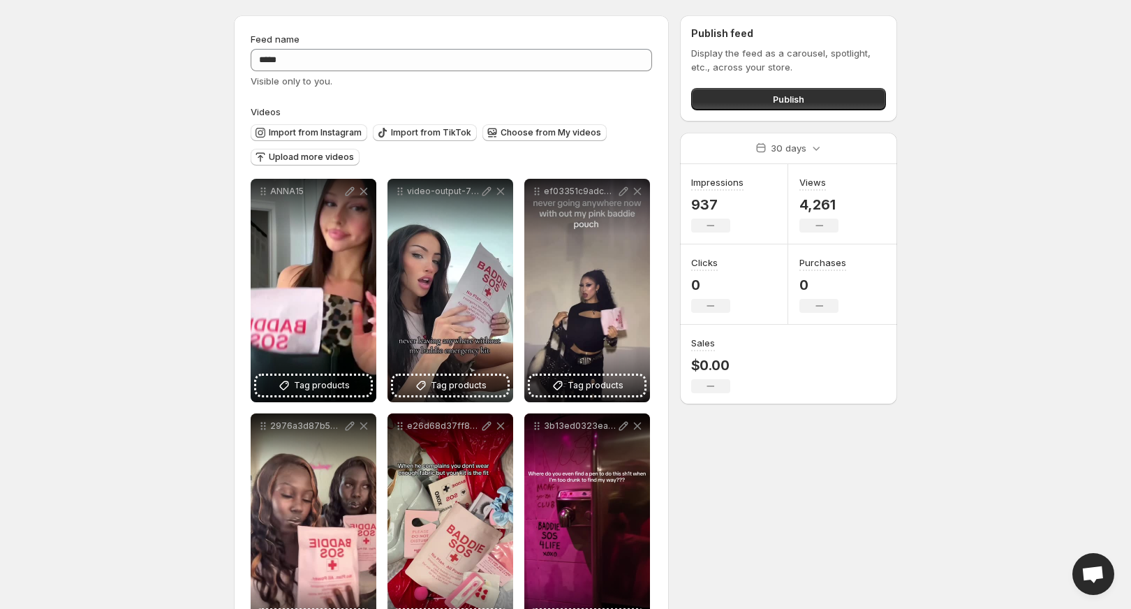
scroll to position [0, 0]
